Goal: Task Accomplishment & Management: Manage account settings

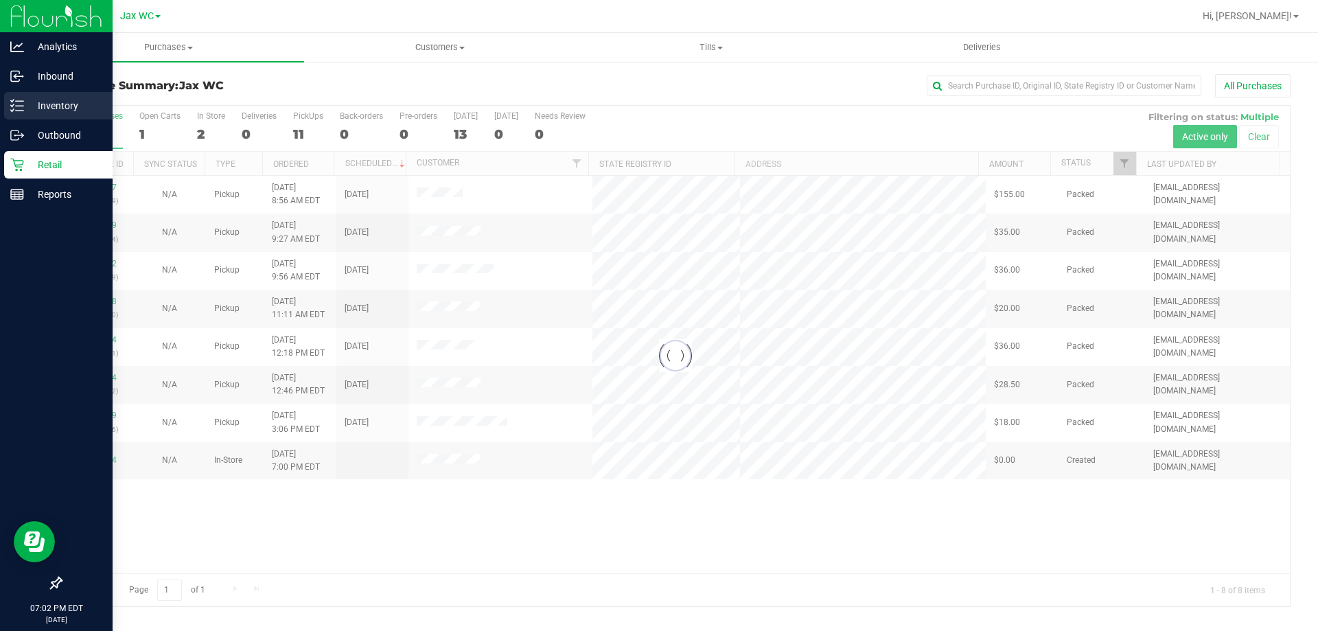
click at [22, 96] on div "Inventory" at bounding box center [58, 105] width 108 height 27
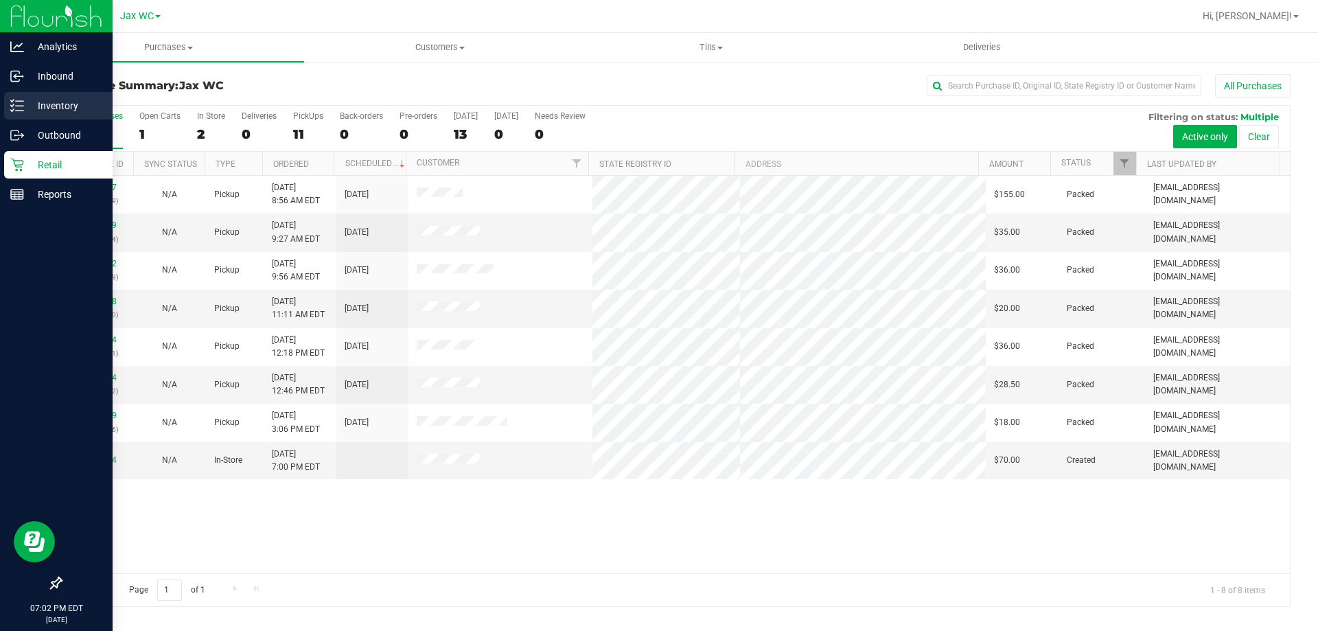
click at [47, 106] on p "Inventory" at bounding box center [65, 105] width 82 height 16
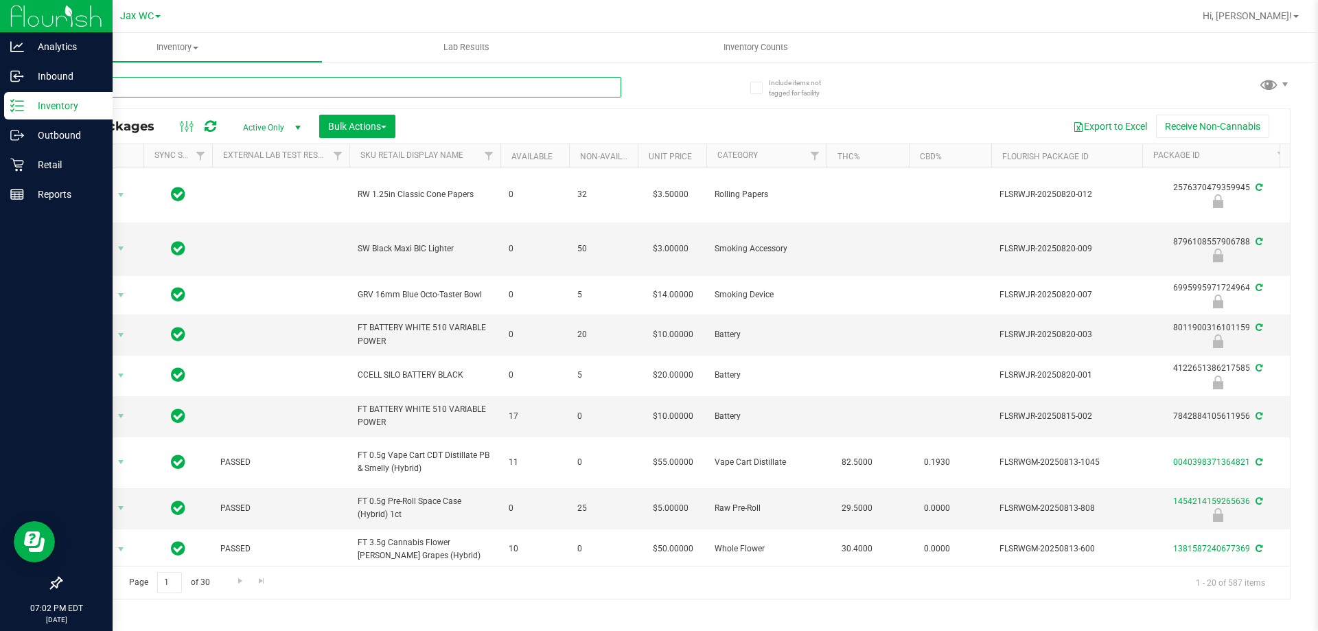
click at [164, 90] on input "text" at bounding box center [340, 87] width 561 height 21
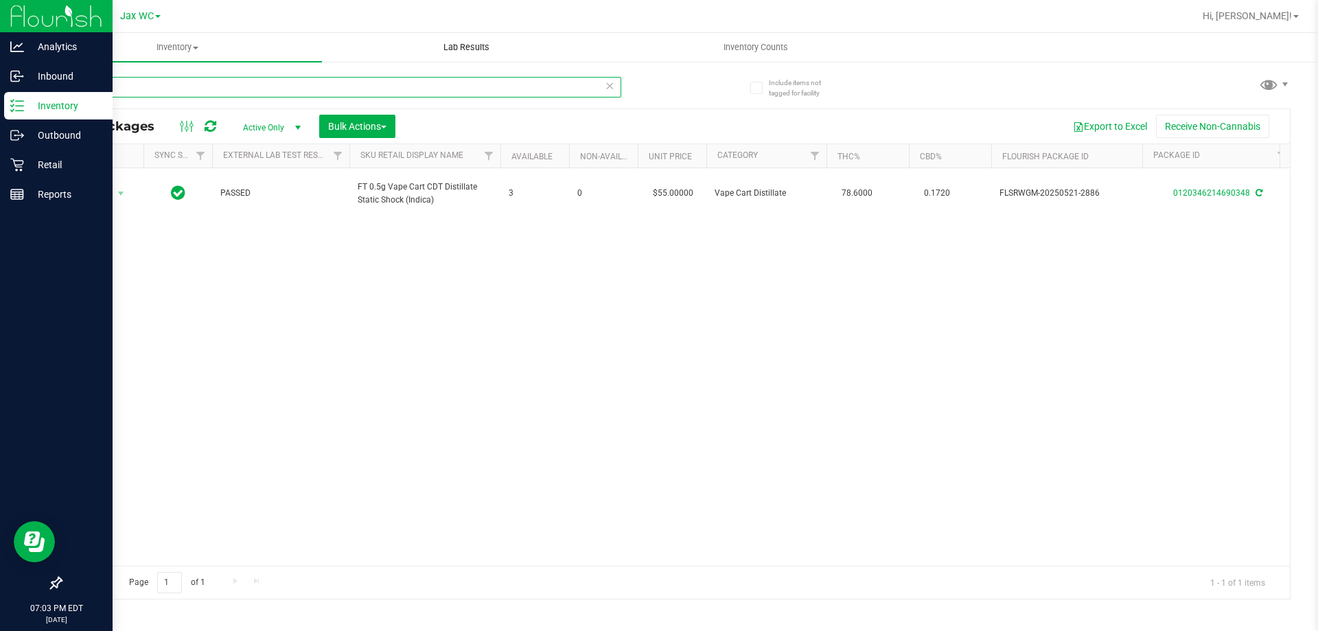
type input "static"
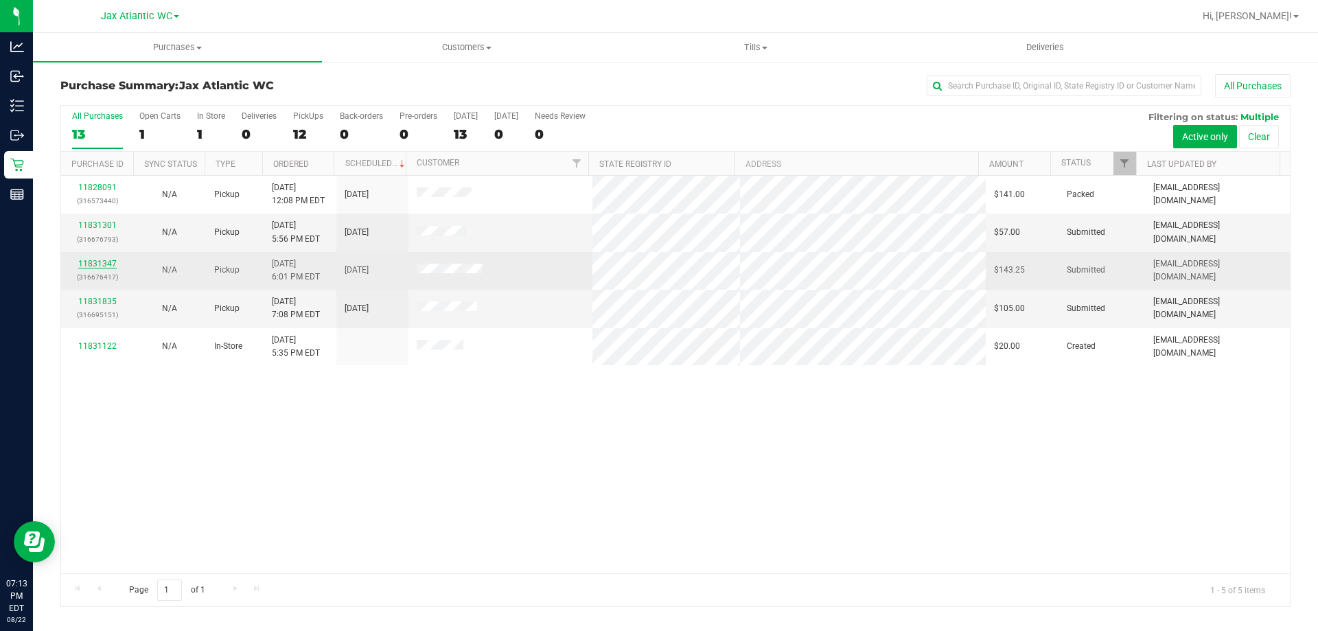
click at [100, 260] on link "11831347" at bounding box center [97, 264] width 38 height 10
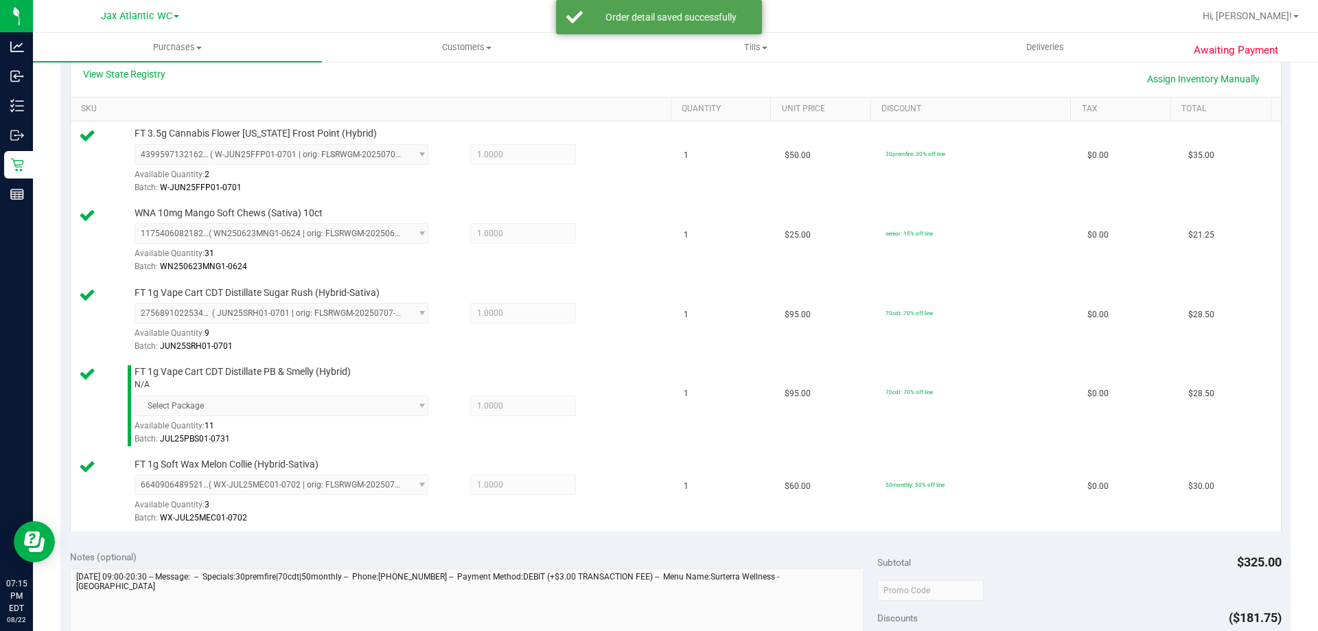
scroll to position [549, 0]
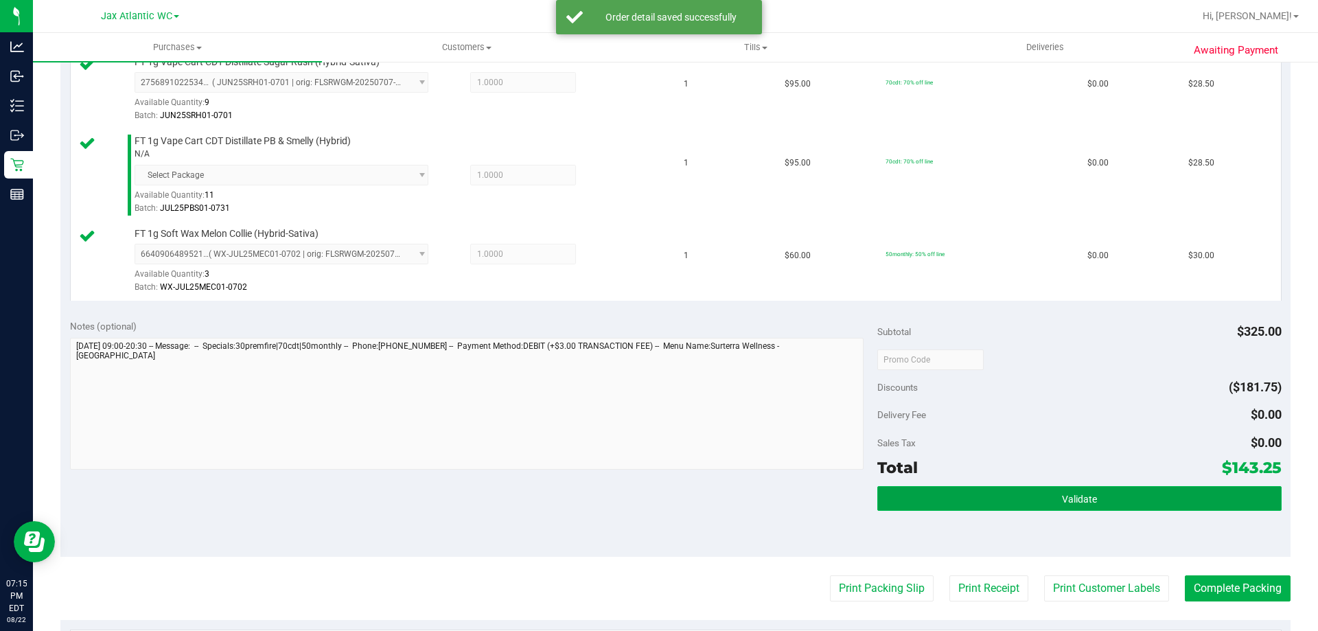
click at [1068, 493] on span "Validate" at bounding box center [1079, 498] width 35 height 11
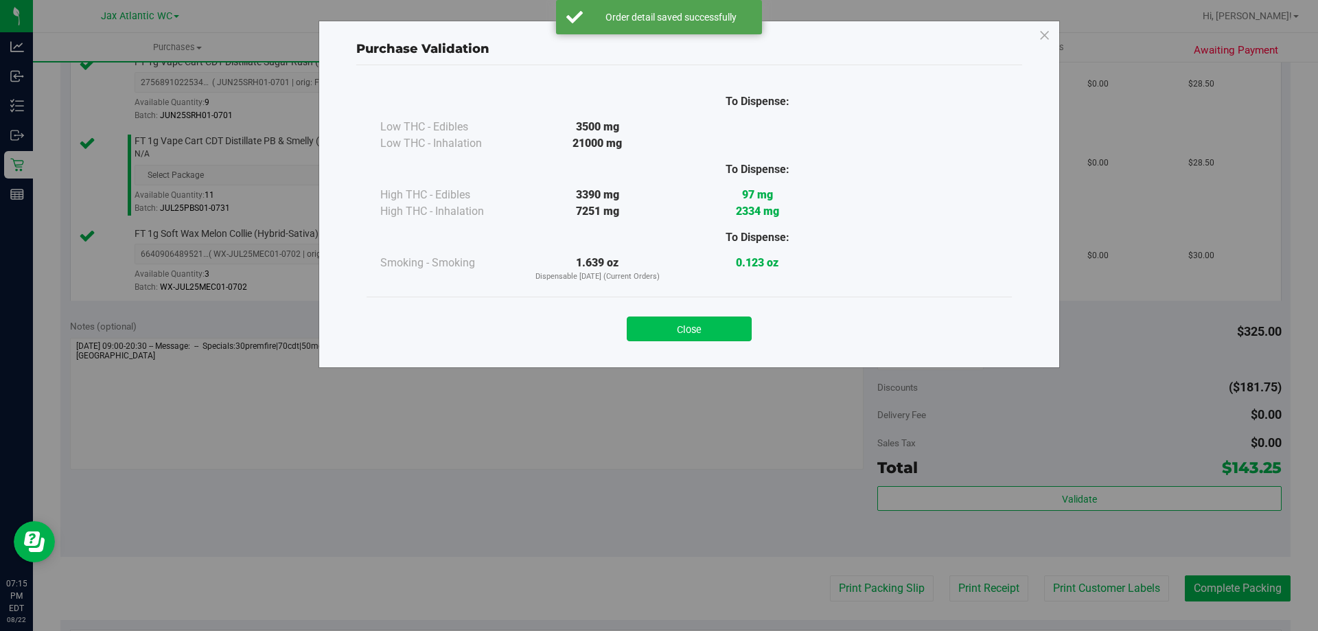
click at [685, 320] on button "Close" at bounding box center [689, 328] width 125 height 25
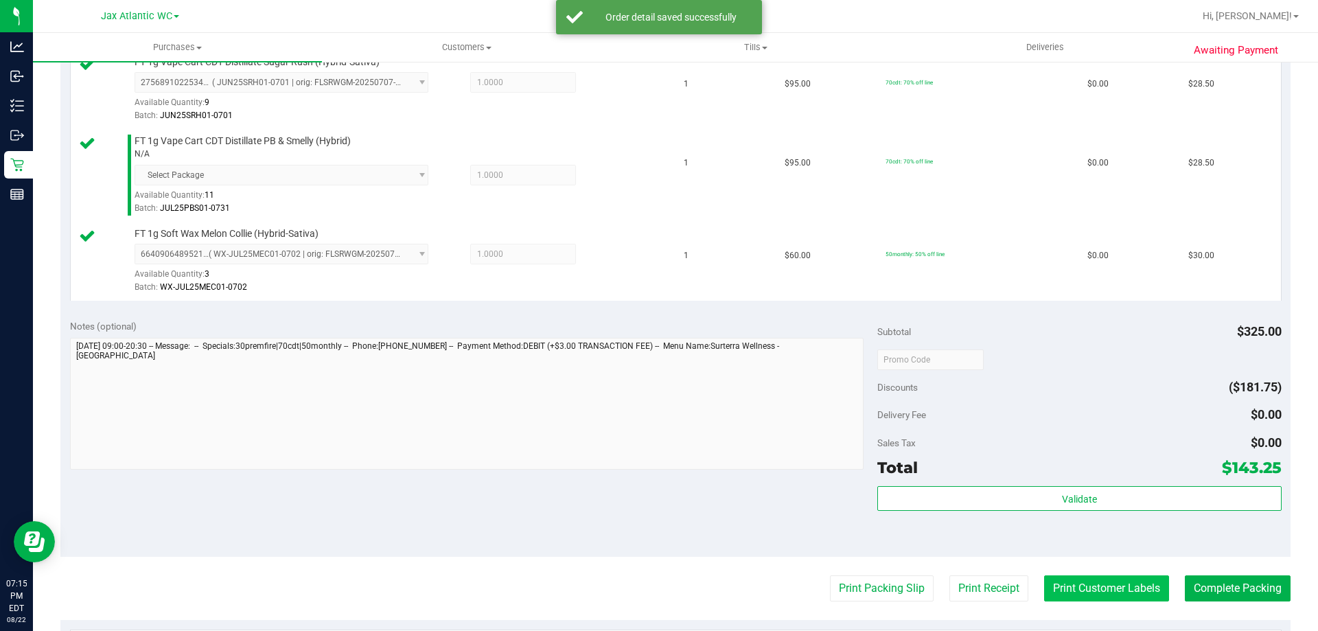
click at [1060, 584] on button "Print Customer Labels" at bounding box center [1106, 588] width 125 height 26
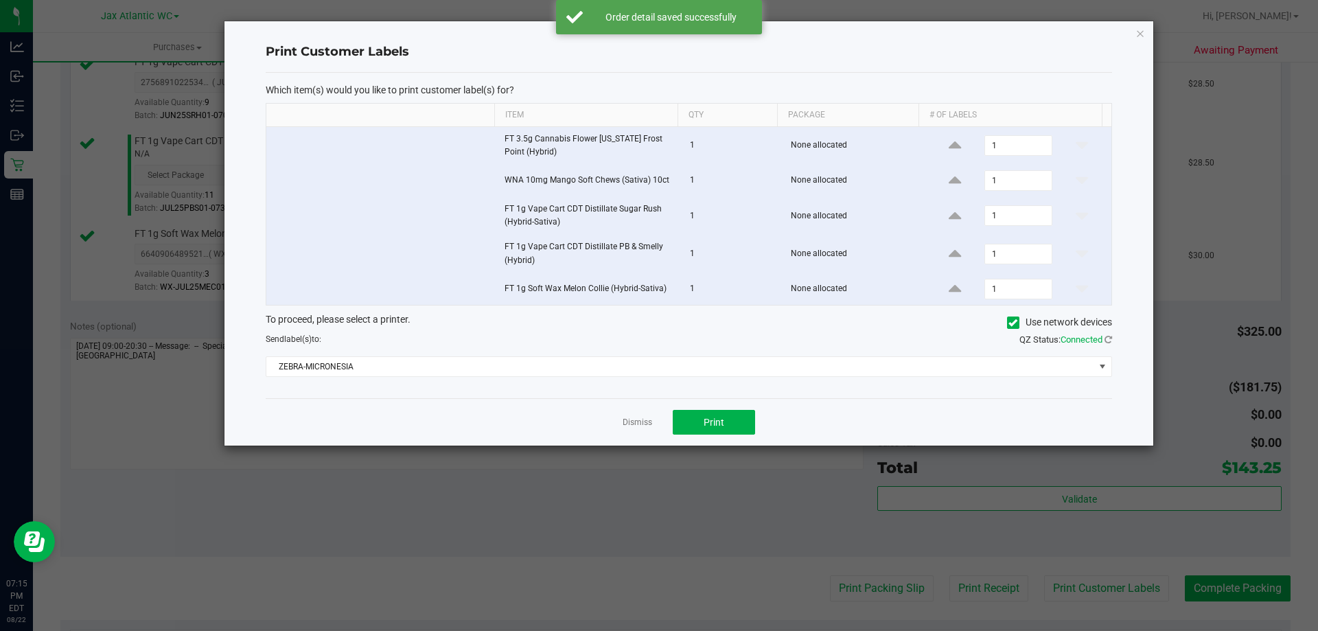
click at [692, 452] on ngb-modal-window "Print Customer Labels Which item(s) would you like to print customer label(s) f…" at bounding box center [664, 315] width 1328 height 631
click at [694, 431] on button "Print" at bounding box center [714, 422] width 82 height 25
click at [650, 419] on link "Dismiss" at bounding box center [637, 423] width 30 height 12
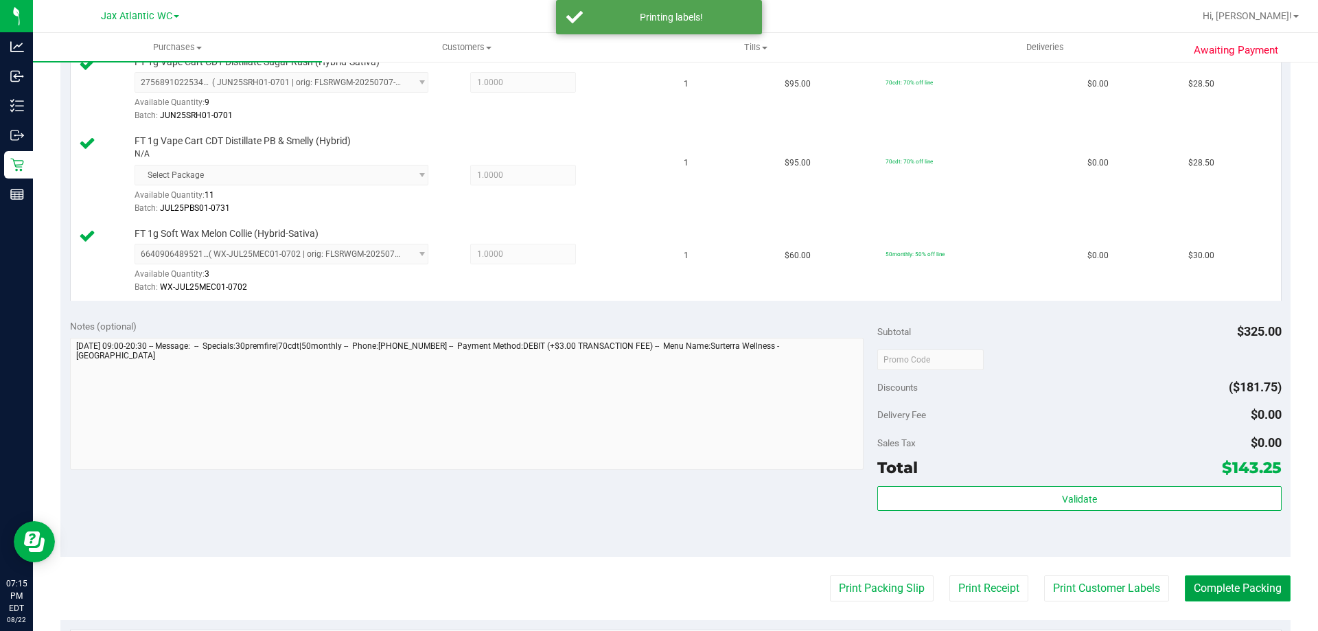
click at [1226, 590] on button "Complete Packing" at bounding box center [1238, 588] width 106 height 26
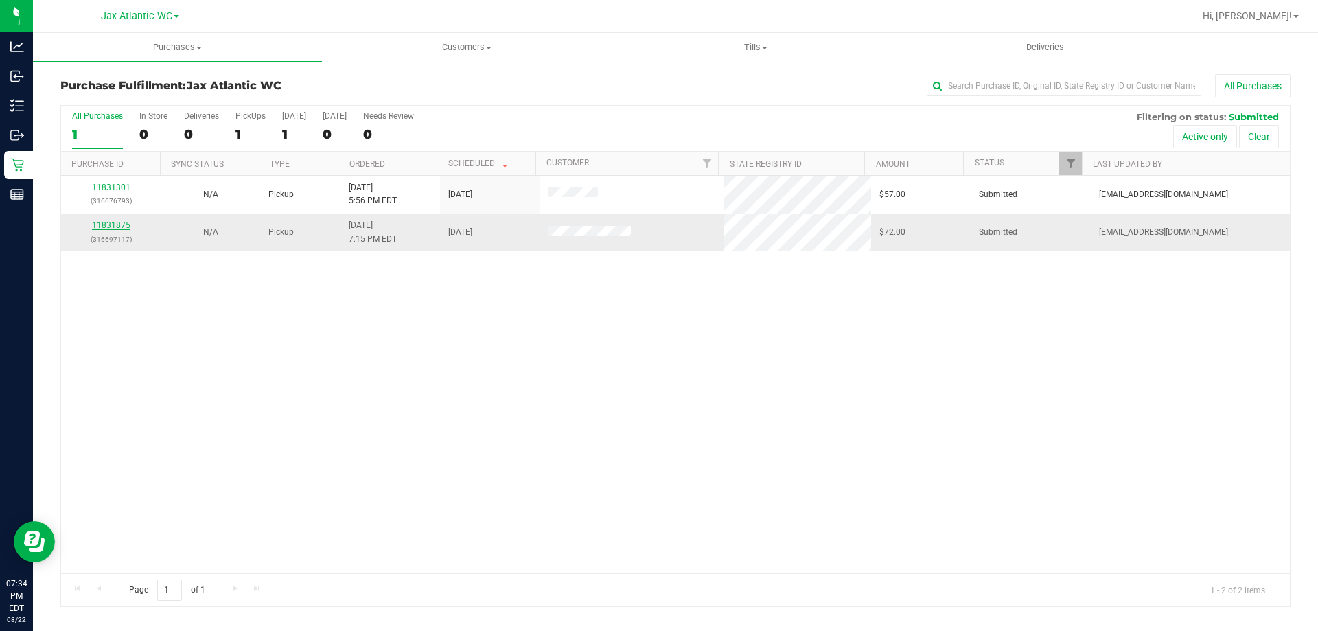
click at [114, 224] on link "11831875" at bounding box center [111, 225] width 38 height 10
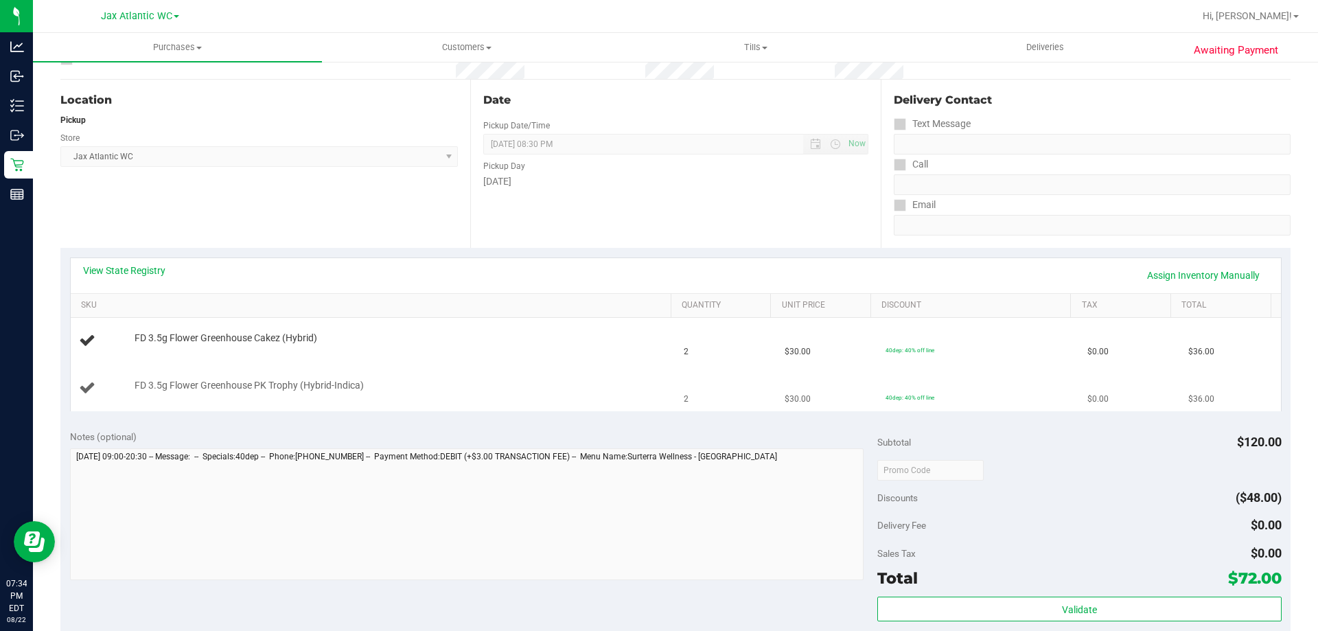
scroll to position [275, 0]
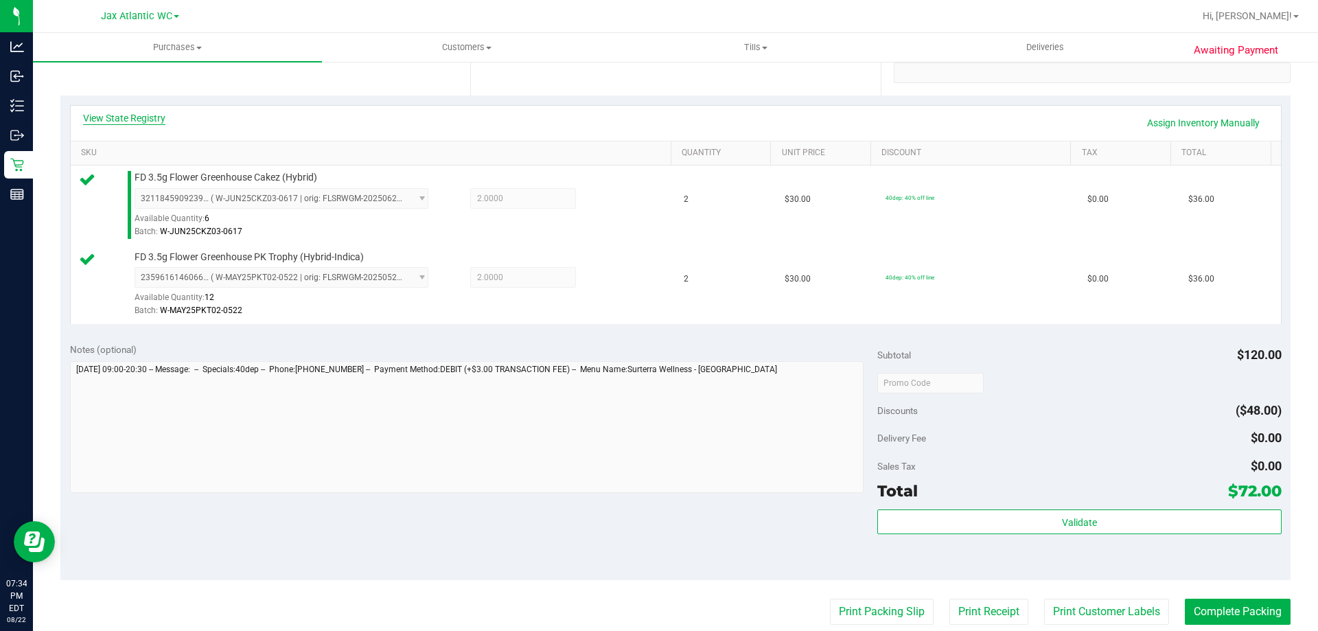
click at [150, 113] on link "View State Registry" at bounding box center [124, 118] width 82 height 14
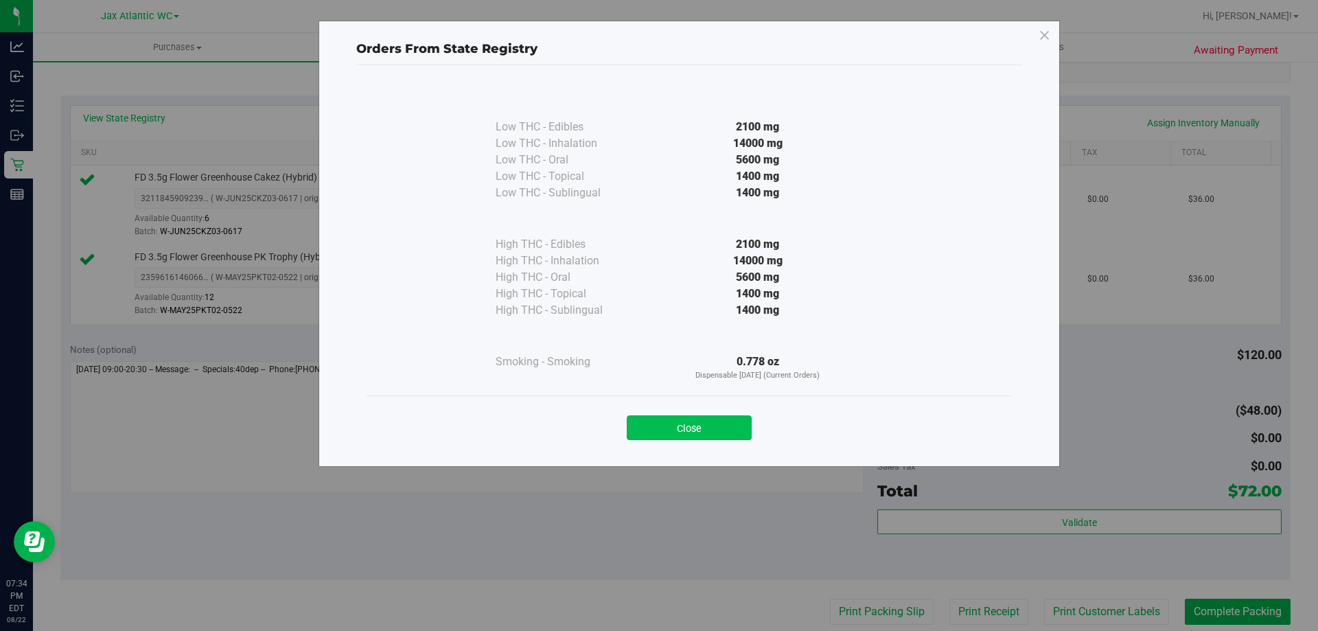
click at [673, 423] on button "Close" at bounding box center [689, 427] width 125 height 25
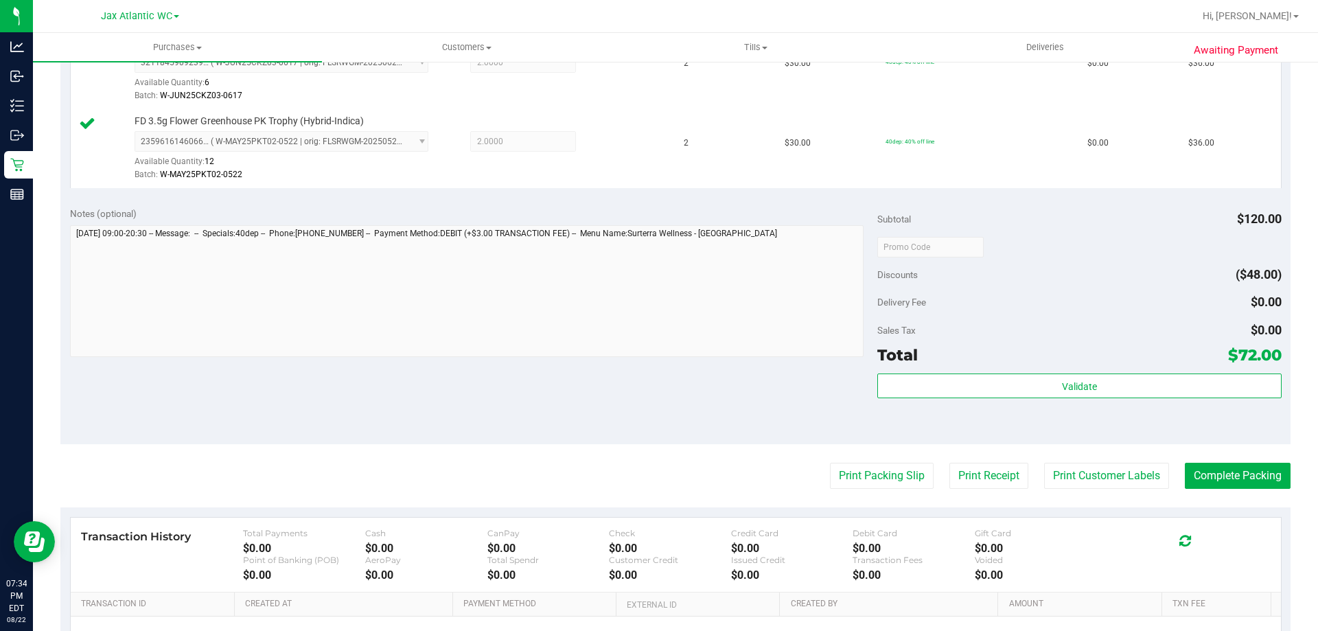
scroll to position [549, 0]
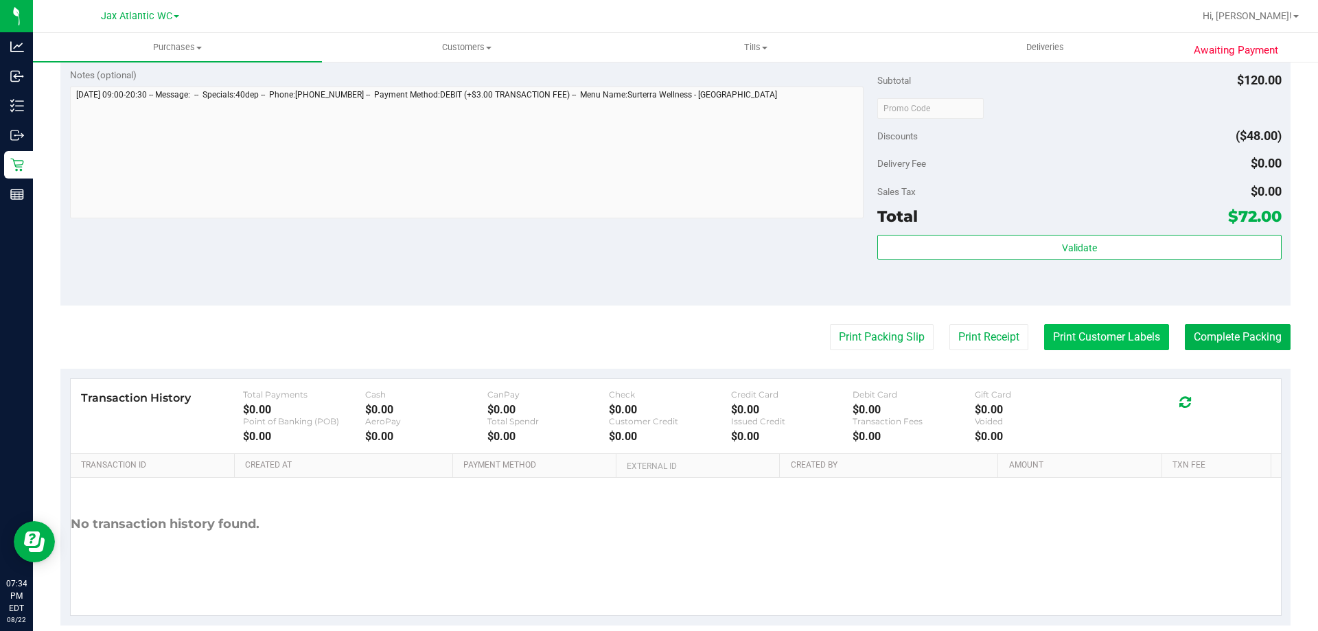
click at [1104, 336] on button "Print Customer Labels" at bounding box center [1106, 337] width 125 height 26
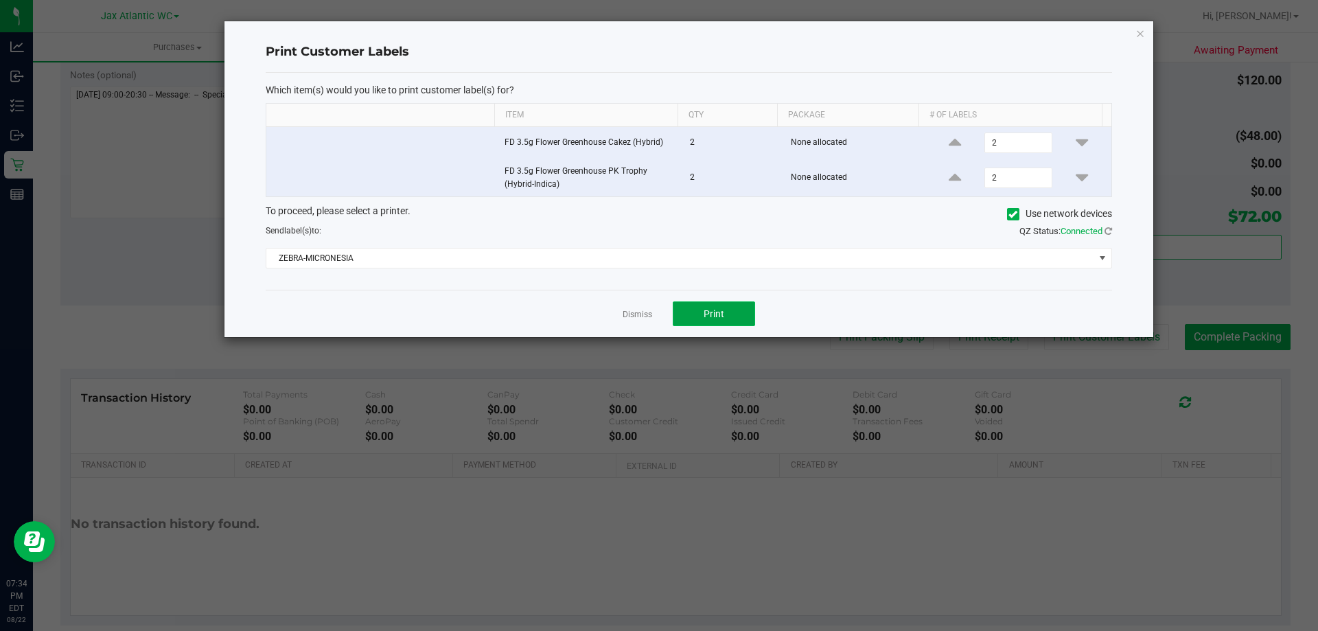
click at [721, 310] on span "Print" at bounding box center [713, 313] width 21 height 11
click at [643, 318] on link "Dismiss" at bounding box center [637, 315] width 30 height 12
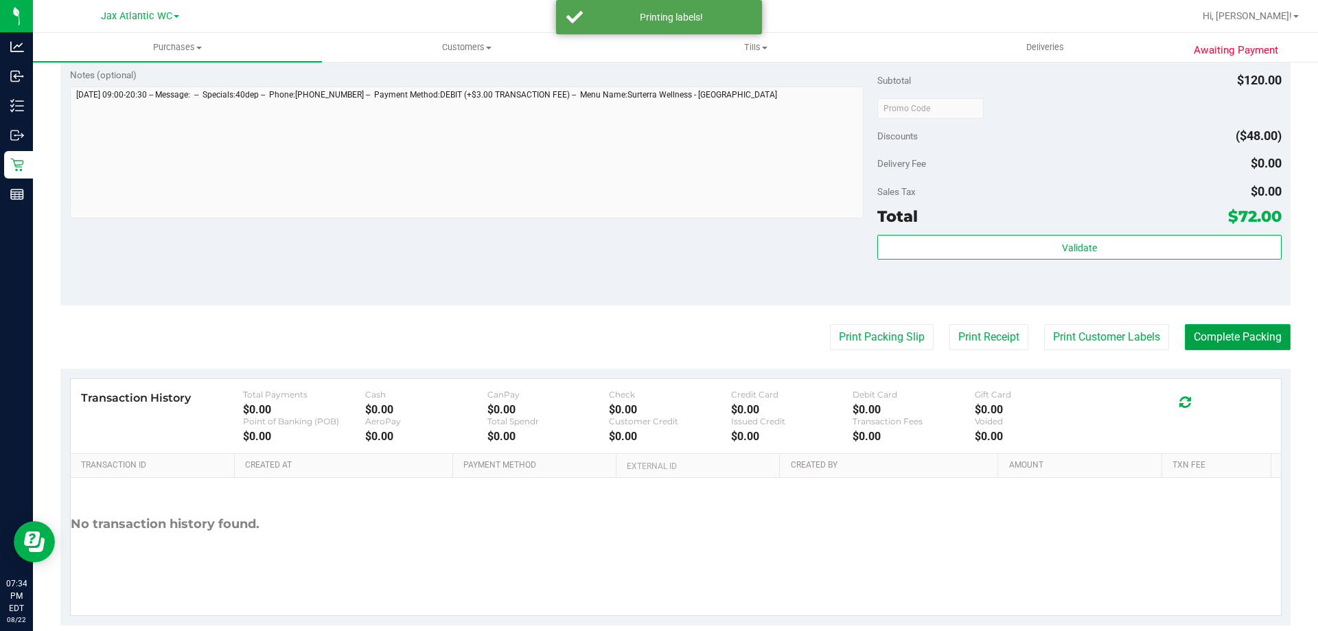
click at [1226, 333] on button "Complete Packing" at bounding box center [1238, 337] width 106 height 26
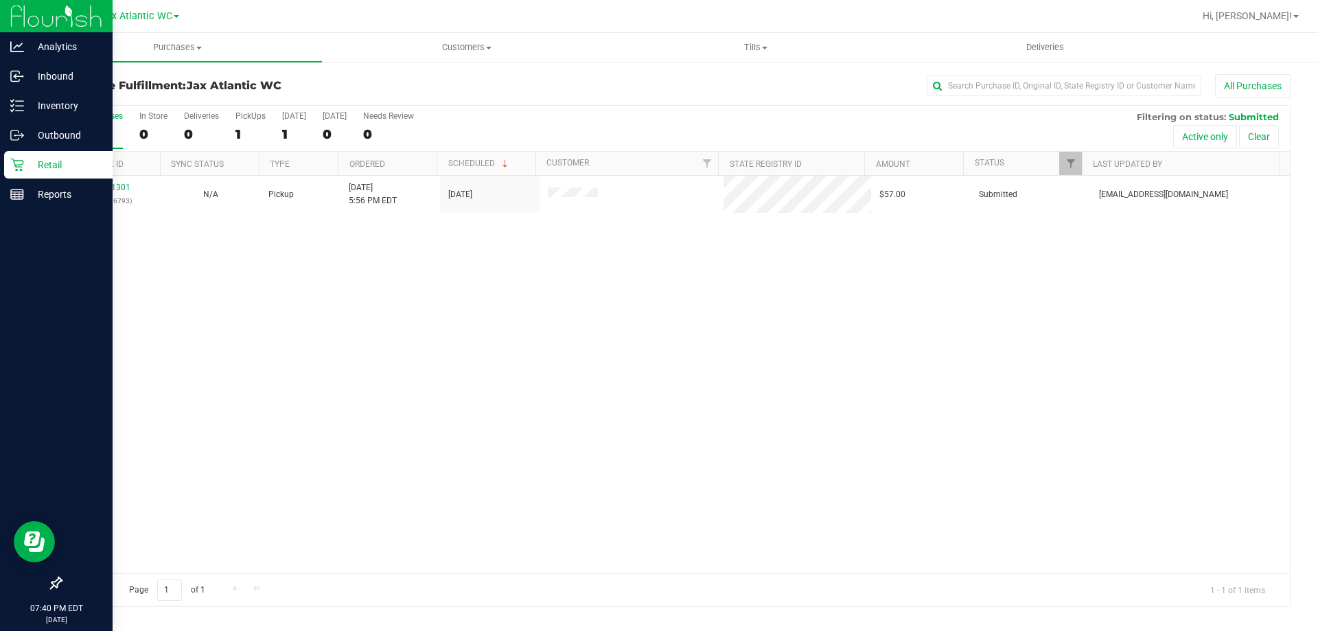
click at [24, 160] on div "Retail" at bounding box center [58, 164] width 108 height 27
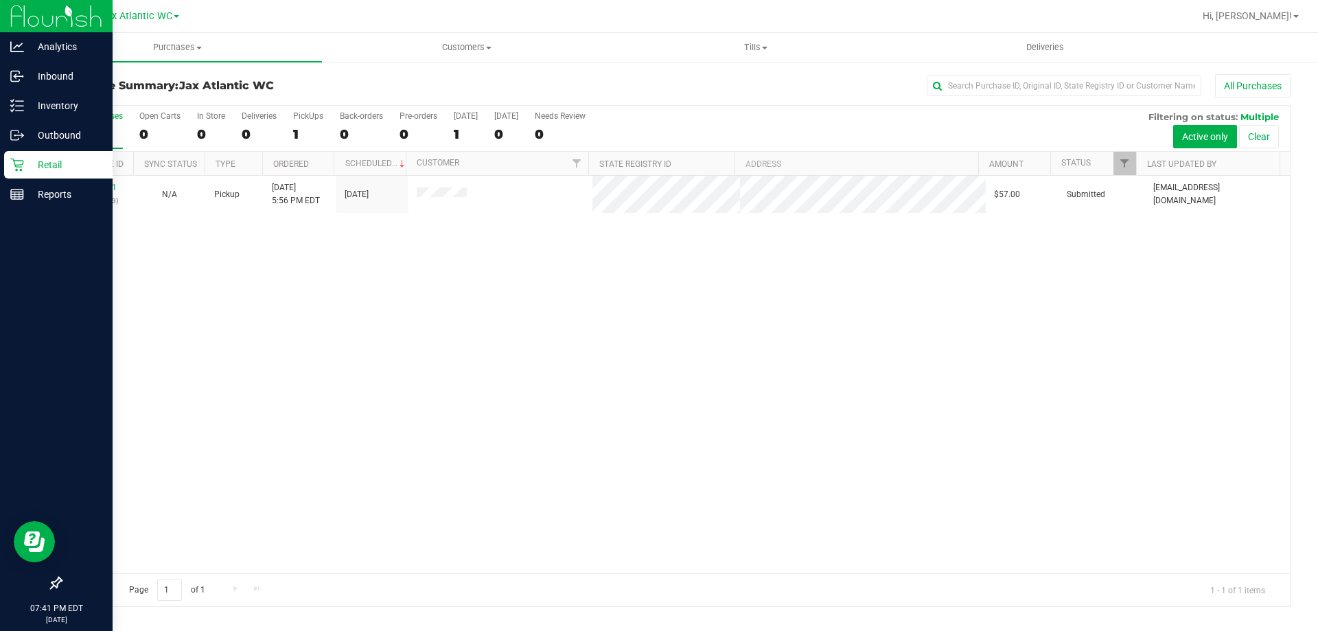
click at [19, 162] on icon at bounding box center [17, 165] width 14 height 14
click at [59, 174] on div "Retail" at bounding box center [58, 164] width 108 height 27
click at [58, 167] on p "Retail" at bounding box center [65, 164] width 82 height 16
click at [58, 163] on p "Retail" at bounding box center [65, 164] width 82 height 16
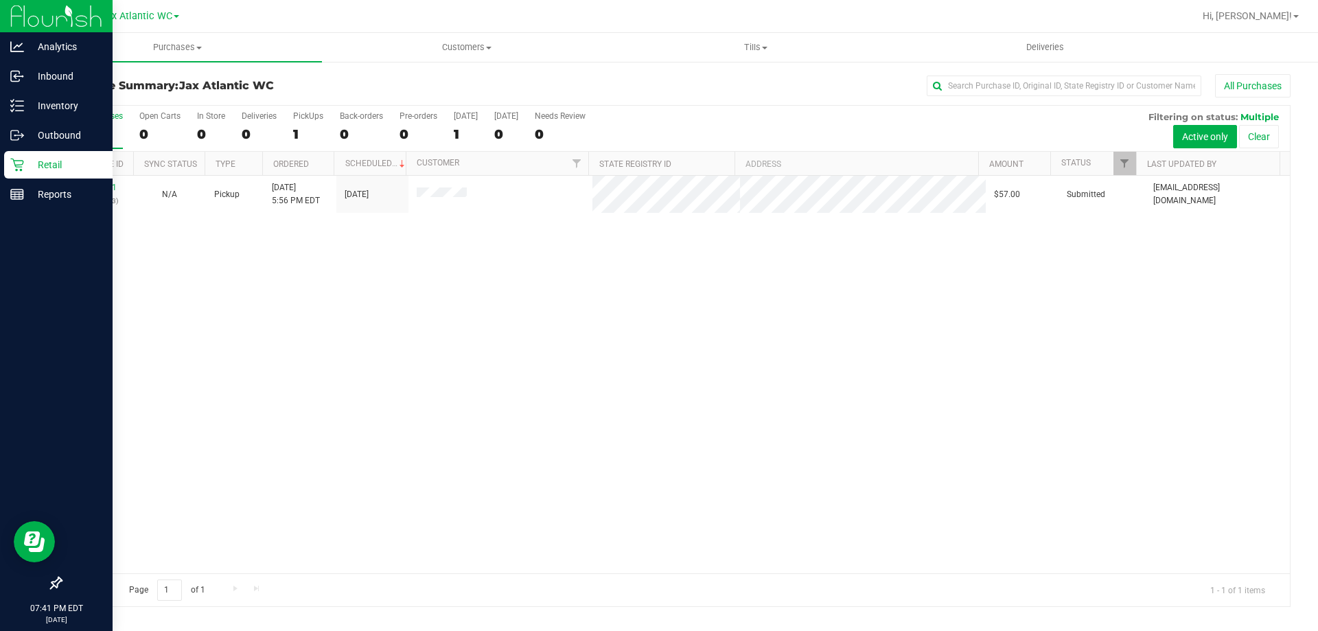
click at [58, 163] on p "Retail" at bounding box center [65, 164] width 82 height 16
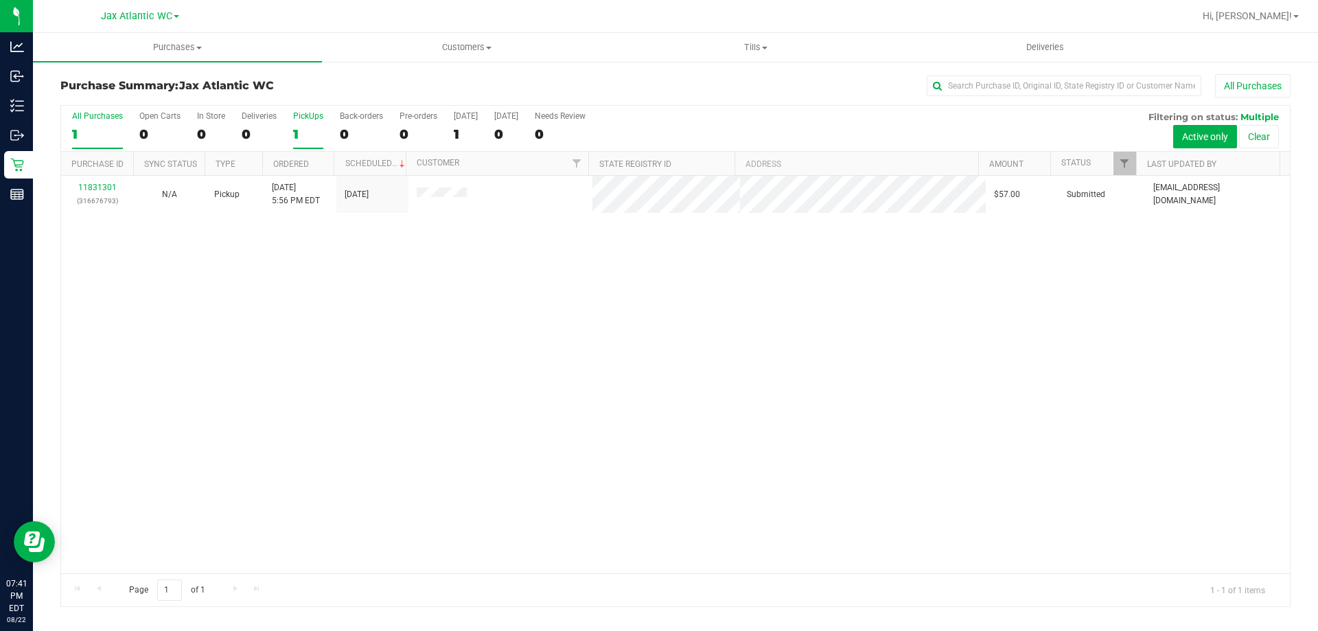
click at [303, 128] on div "1" at bounding box center [308, 134] width 30 height 16
click at [0, 0] on input "PickUps 1" at bounding box center [0, 0] width 0 height 0
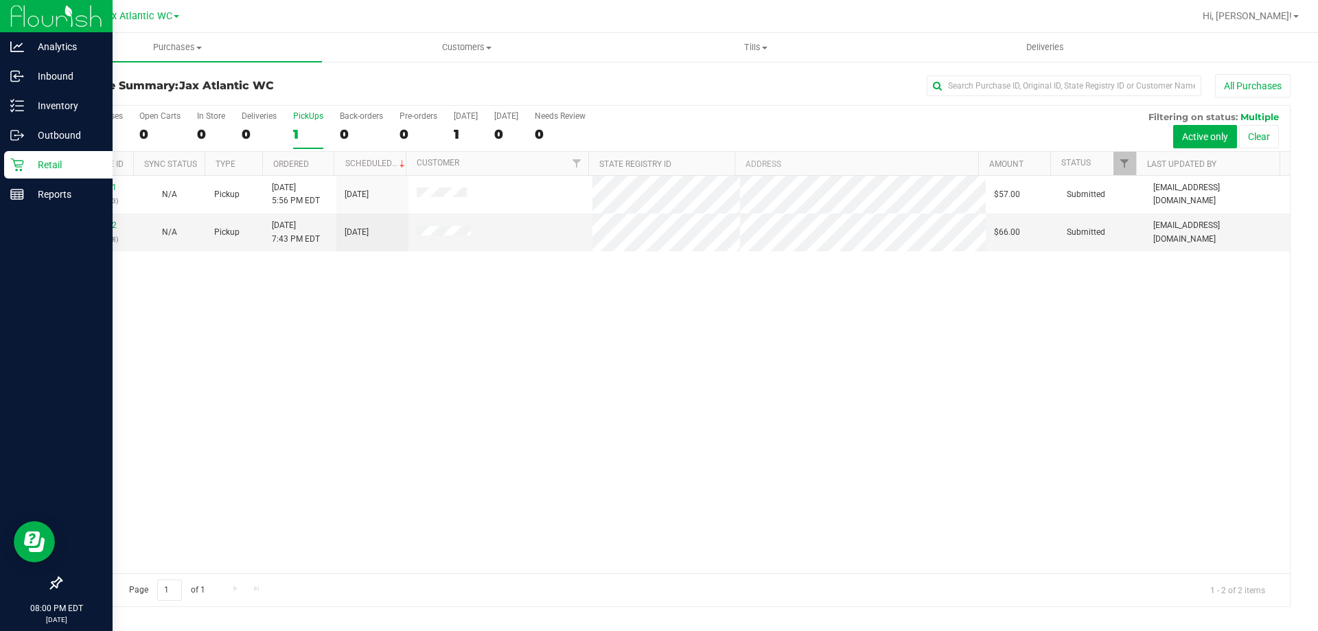
click at [19, 161] on icon at bounding box center [16, 165] width 13 height 13
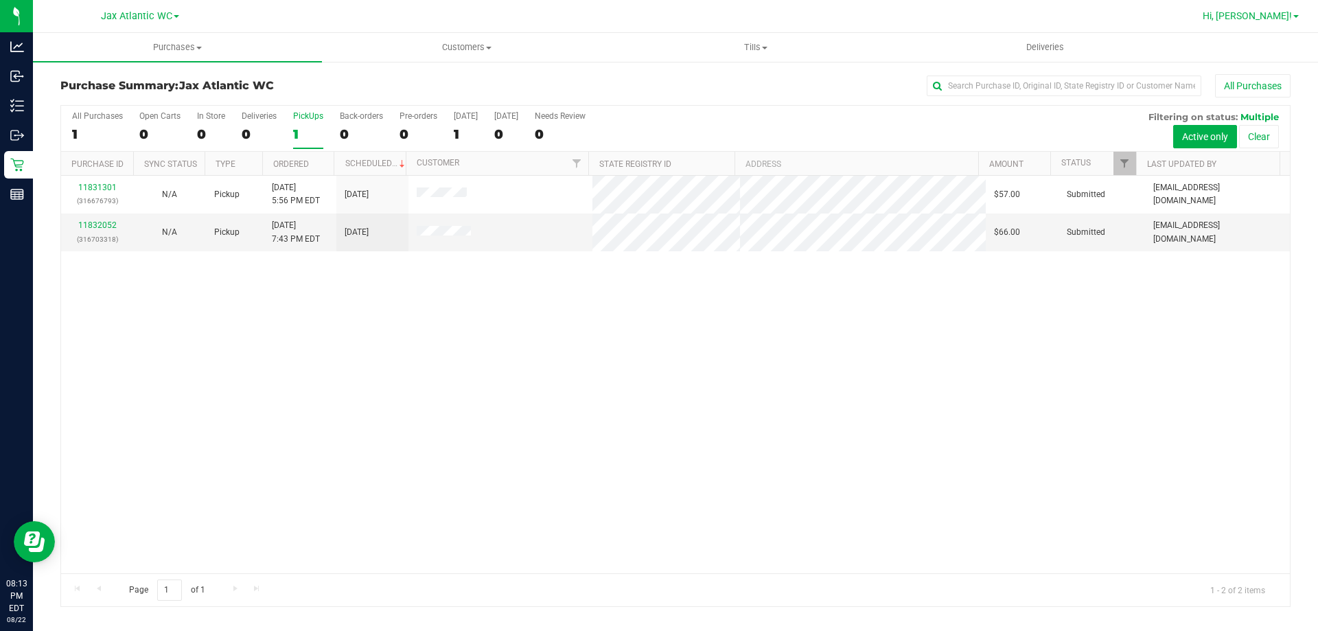
click at [1285, 10] on span "Hi, [PERSON_NAME]!" at bounding box center [1246, 15] width 89 height 11
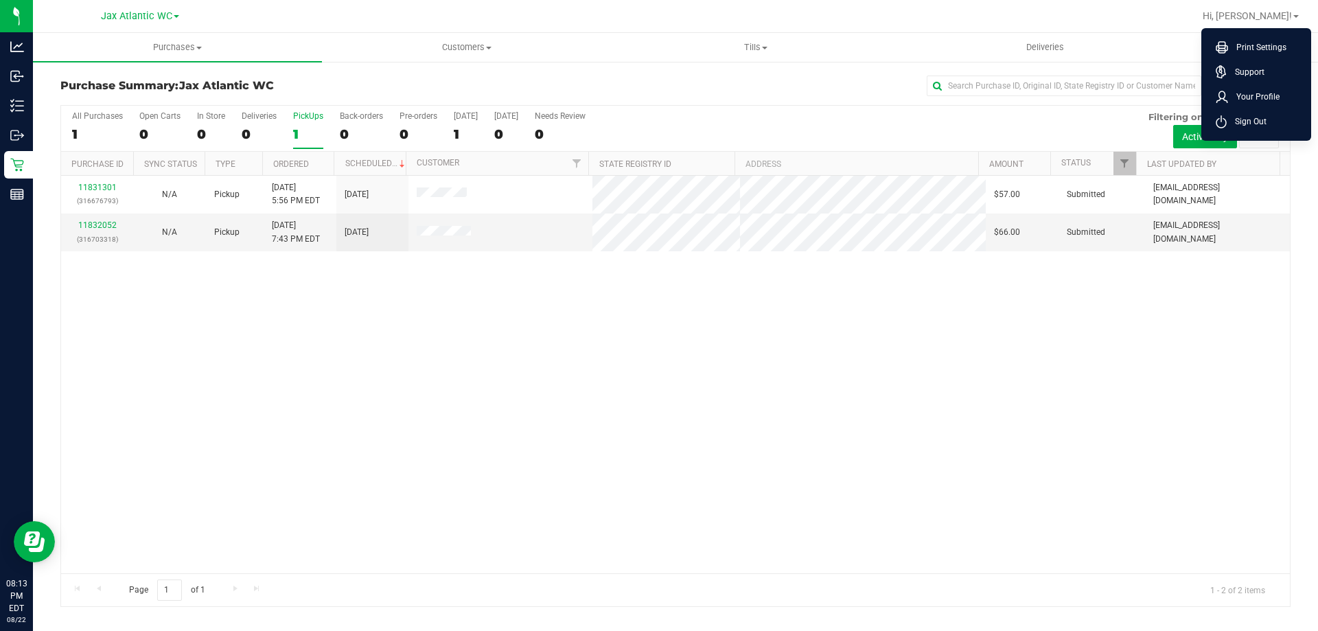
click at [1267, 115] on li "Sign Out" at bounding box center [1255, 121] width 103 height 25
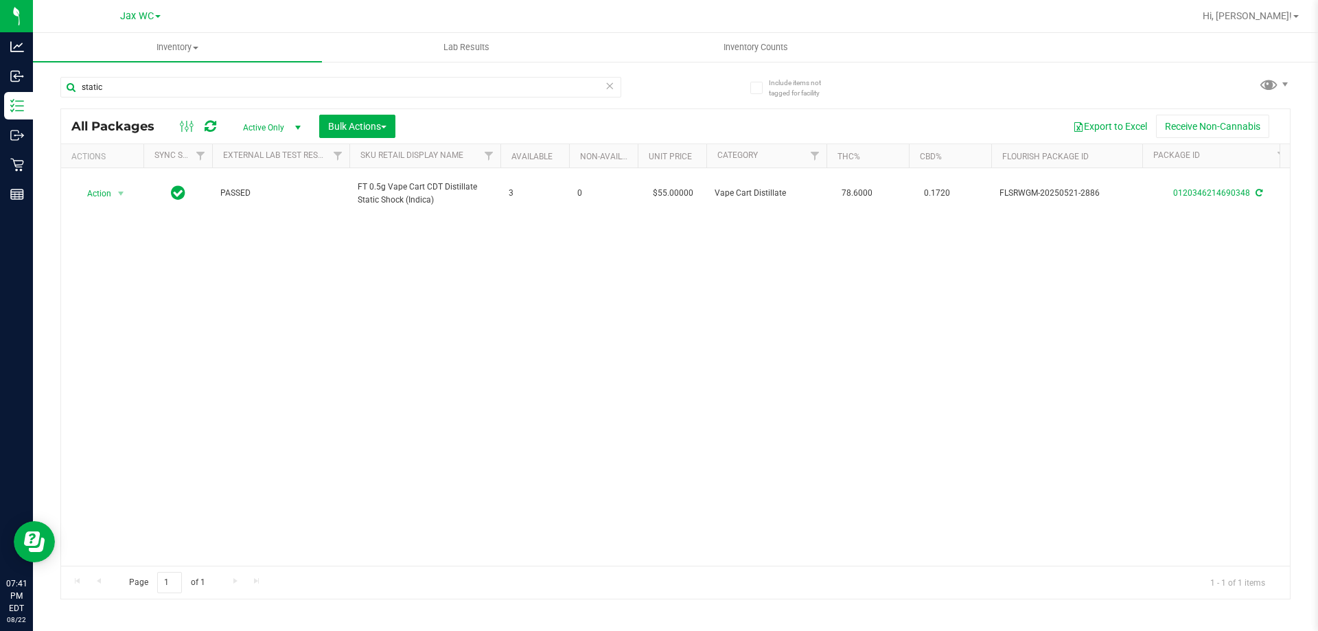
click at [611, 87] on icon at bounding box center [610, 85] width 10 height 16
